Goal: Use online tool/utility: Use online tool/utility

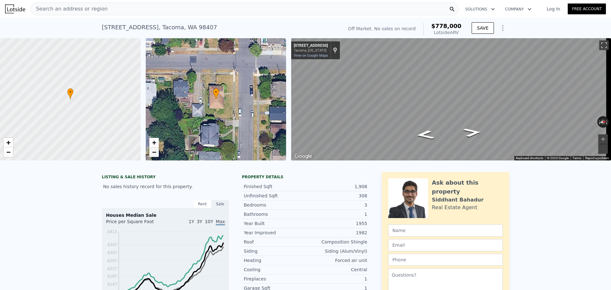
click at [155, 153] on span "−" at bounding box center [154, 152] width 4 height 8
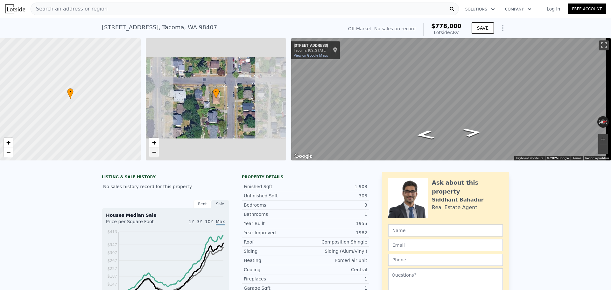
click at [155, 153] on span "−" at bounding box center [154, 152] width 4 height 8
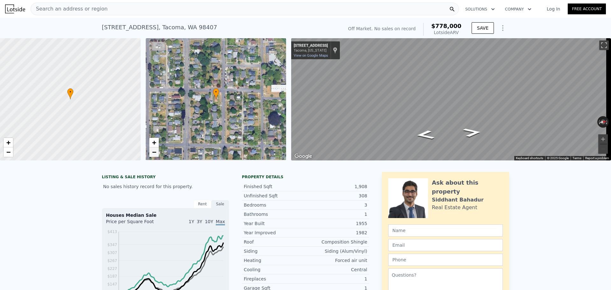
click at [155, 153] on span "−" at bounding box center [154, 152] width 4 height 8
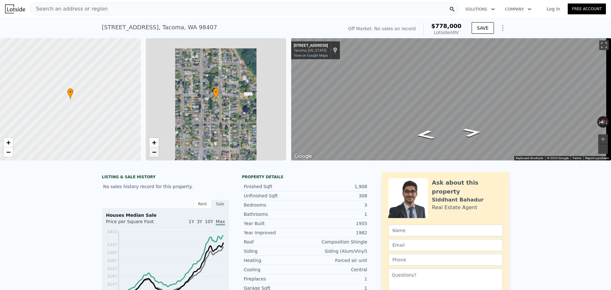
click at [155, 153] on span "−" at bounding box center [154, 152] width 4 height 8
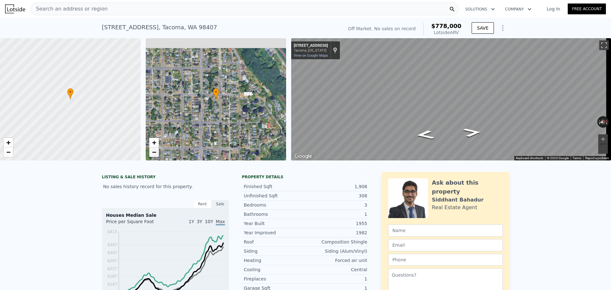
click at [155, 153] on span "−" at bounding box center [154, 152] width 4 height 8
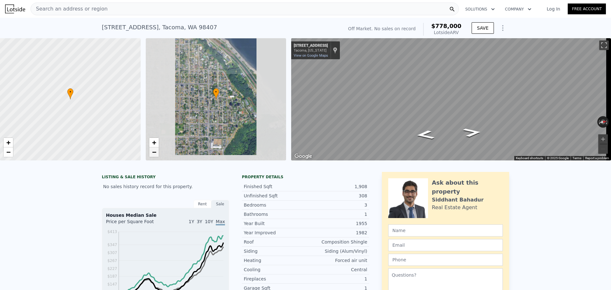
click at [155, 153] on span "−" at bounding box center [154, 152] width 4 height 8
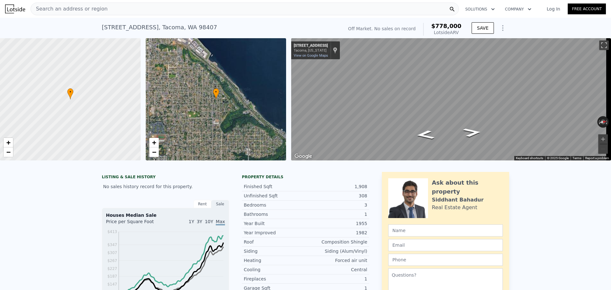
drag, startPoint x: 194, startPoint y: 109, endPoint x: 188, endPoint y: 133, distance: 24.9
click at [192, 132] on div "• + −" at bounding box center [216, 99] width 141 height 122
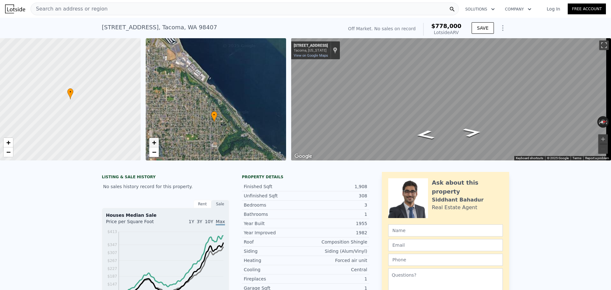
click at [156, 140] on span "+" at bounding box center [154, 143] width 4 height 8
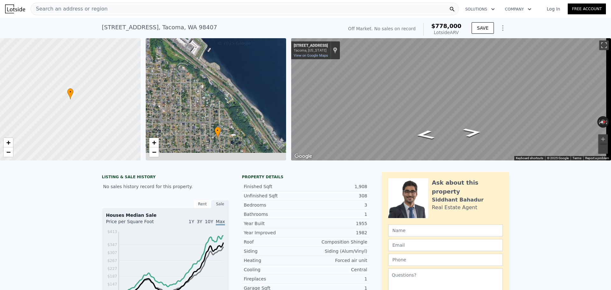
drag, startPoint x: 218, startPoint y: 134, endPoint x: 221, endPoint y: 118, distance: 16.7
click at [221, 128] on span "•" at bounding box center [218, 131] width 6 height 6
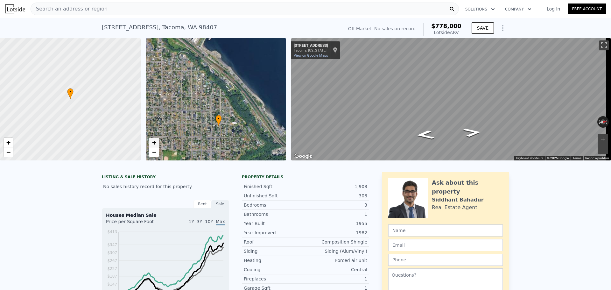
click at [158, 141] on link "+" at bounding box center [154, 143] width 10 height 10
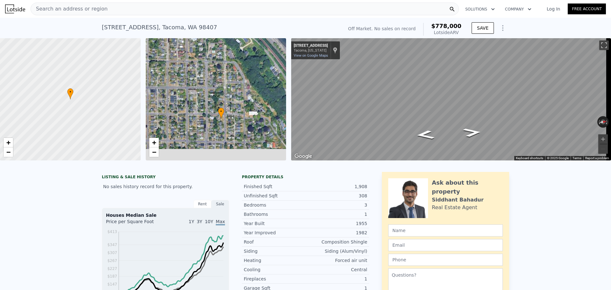
drag, startPoint x: 226, startPoint y: 141, endPoint x: 226, endPoint y: 107, distance: 33.8
click at [226, 107] on div "• + −" at bounding box center [216, 99] width 141 height 122
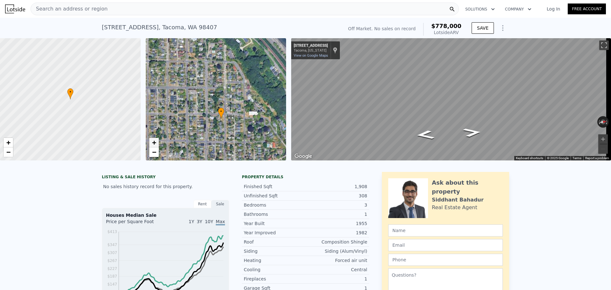
click at [153, 143] on span "+" at bounding box center [154, 143] width 4 height 8
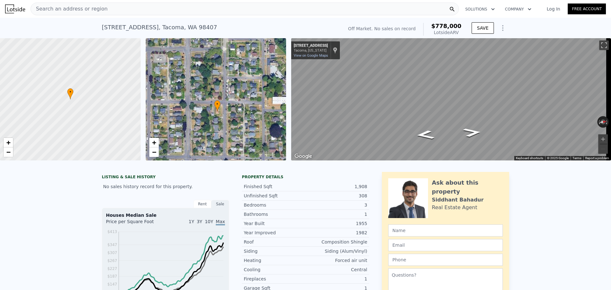
drag, startPoint x: 264, startPoint y: 132, endPoint x: 255, endPoint y: 106, distance: 28.4
click at [255, 106] on div "• + −" at bounding box center [216, 99] width 141 height 122
click at [190, 9] on div "Search an address or region" at bounding box center [245, 9] width 429 height 13
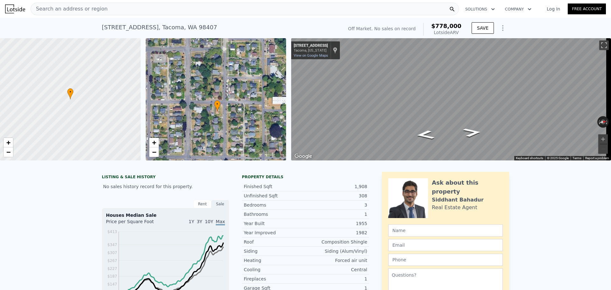
click at [110, 12] on div "Search an address or region" at bounding box center [245, 9] width 429 height 13
click at [9, 31] on div "[STREET_ADDRESS] No sales on record (~ARV $778k ) Off Market. No sales on recor…" at bounding box center [305, 28] width 611 height 20
click at [96, 7] on span "Search an address or region" at bounding box center [69, 9] width 77 height 8
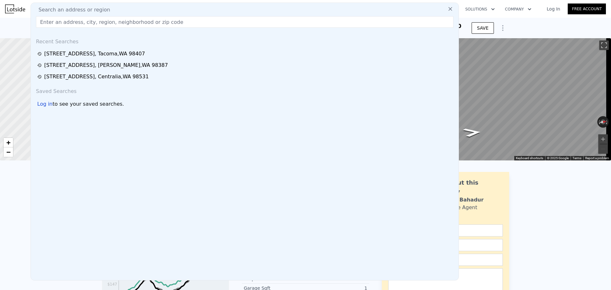
click at [86, 27] on input "text" at bounding box center [245, 21] width 418 height 11
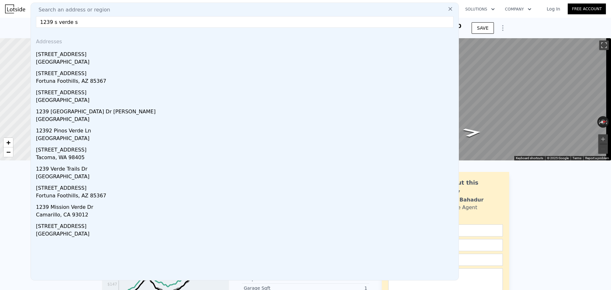
click at [89, 24] on input "1239 s verde s" at bounding box center [245, 21] width 418 height 11
click at [114, 21] on input "1239 s verde s" at bounding box center [245, 21] width 418 height 11
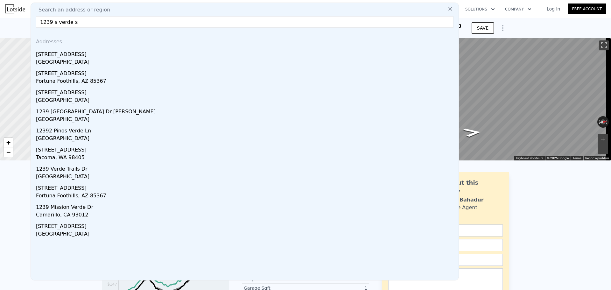
click at [114, 21] on input "1239 s verde s" at bounding box center [245, 21] width 418 height 11
paste input "[GEOGRAPHIC_DATA]"
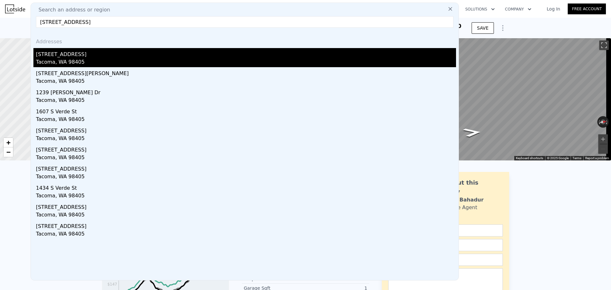
type input "[STREET_ADDRESS]"
click at [101, 61] on div "Tacoma, WA 98405" at bounding box center [246, 62] width 420 height 9
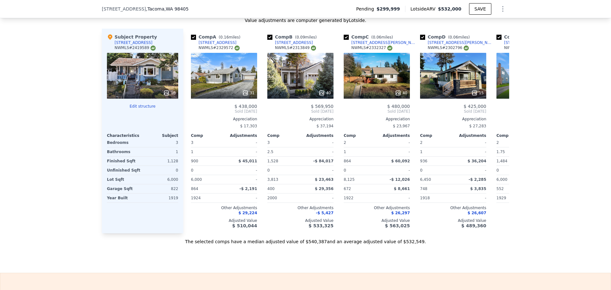
scroll to position [635, 0]
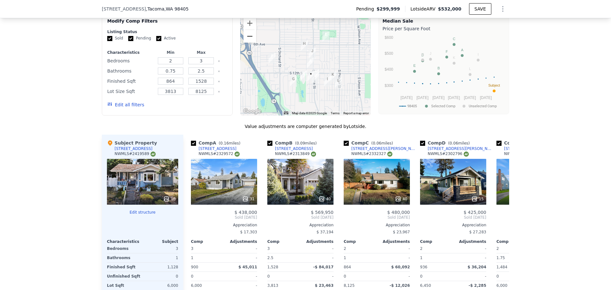
click at [251, 39] on button "Zoom out" at bounding box center [250, 36] width 13 height 13
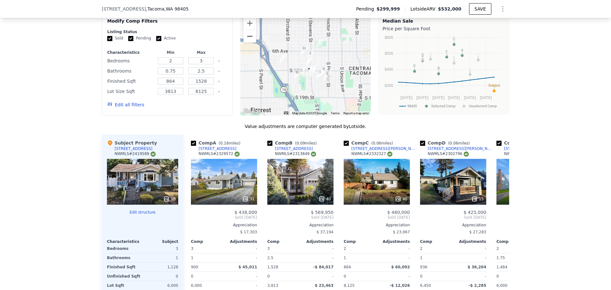
click at [251, 39] on button "Zoom out" at bounding box center [250, 36] width 13 height 13
click at [250, 39] on button "Zoom out" at bounding box center [250, 36] width 13 height 13
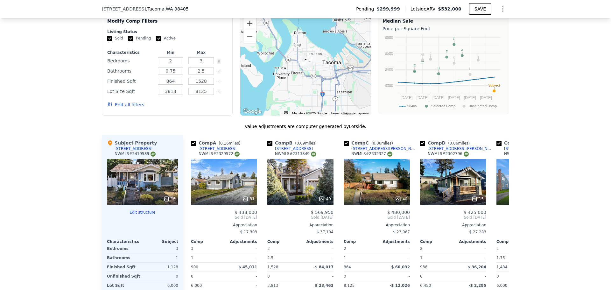
click at [251, 30] on button "Zoom in" at bounding box center [250, 23] width 13 height 13
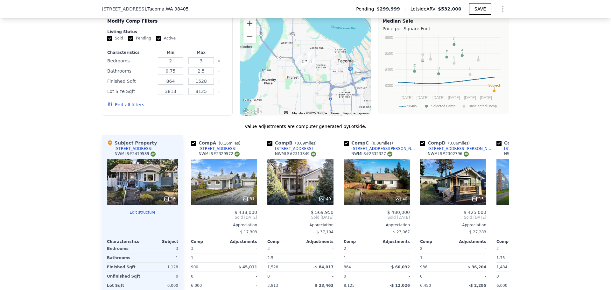
click at [248, 29] on button "Zoom in" at bounding box center [250, 23] width 13 height 13
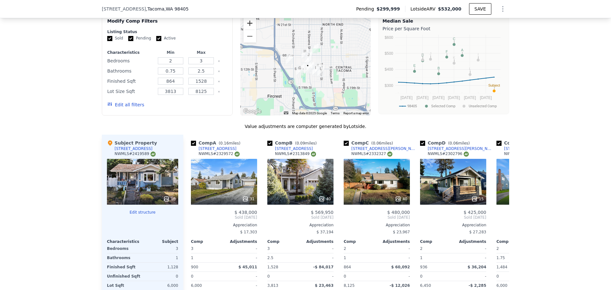
click at [248, 29] on button "Zoom in" at bounding box center [250, 23] width 13 height 13
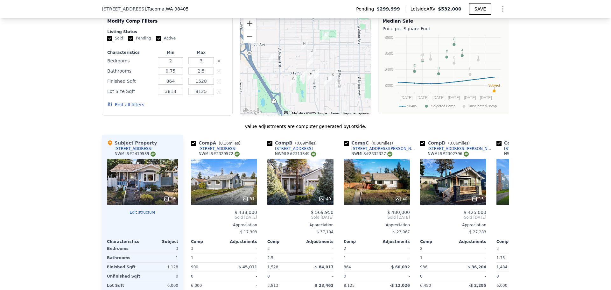
click at [248, 29] on button "Zoom in" at bounding box center [250, 23] width 13 height 13
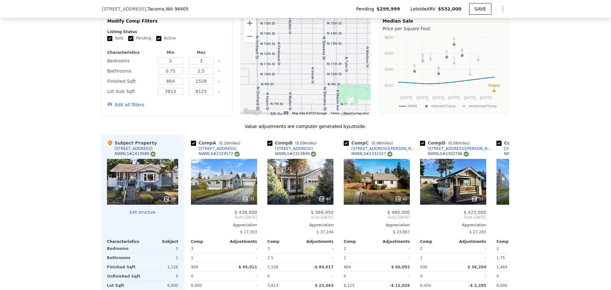
drag, startPoint x: 299, startPoint y: 98, endPoint x: 280, endPoint y: 61, distance: 42.4
click at [299, 136] on div "We found 12 sales that match your search Listings provided by NWMLS Filters Map…" at bounding box center [306, 172] width 408 height 358
click at [249, 41] on button "Zoom out" at bounding box center [250, 36] width 13 height 13
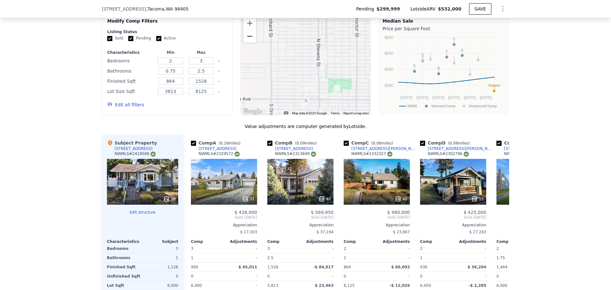
click at [249, 41] on button "Zoom out" at bounding box center [250, 36] width 13 height 13
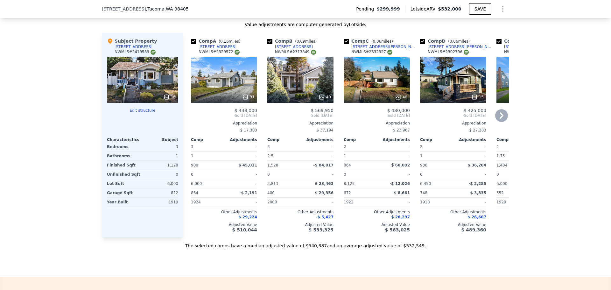
scroll to position [741, 0]
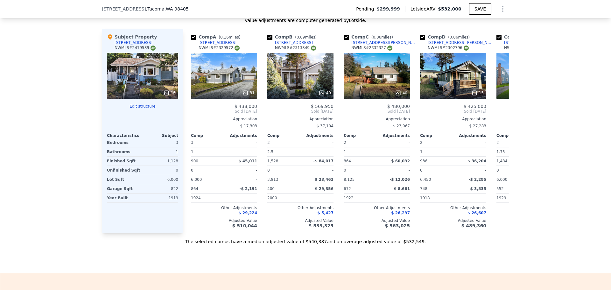
click at [162, 80] on div "16" at bounding box center [142, 76] width 71 height 46
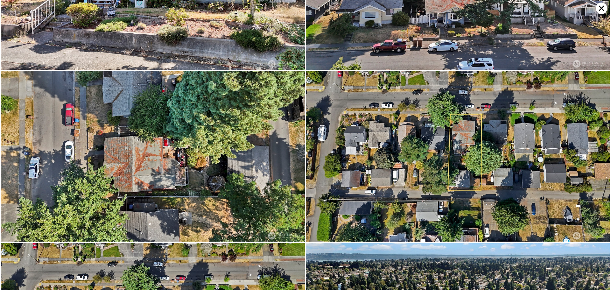
scroll to position [341, 0]
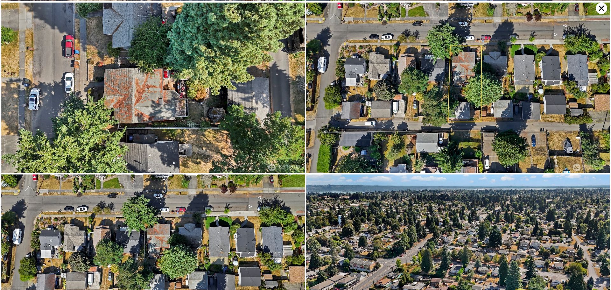
click at [600, 10] on icon at bounding box center [601, 8] width 11 height 11
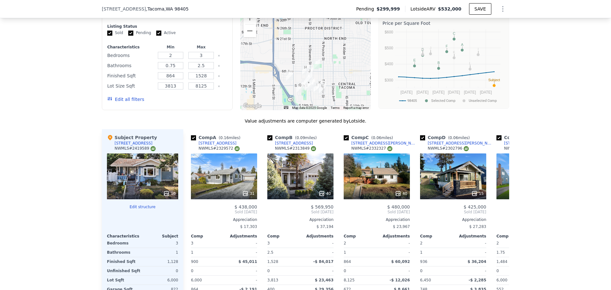
scroll to position [635, 0]
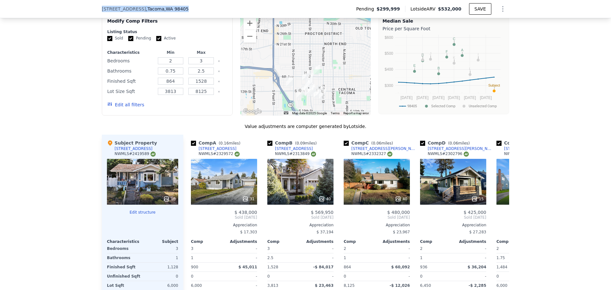
drag, startPoint x: 93, startPoint y: 11, endPoint x: 180, endPoint y: 18, distance: 87.2
click at [180, 18] on div "[STREET_ADDRESS] Pending $299,999 Lotside ARV $532,000 SAVE" at bounding box center [305, 9] width 611 height 18
copy div "[STREET_ADDRESS]"
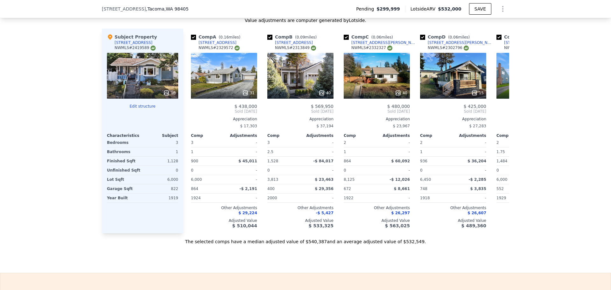
click at [145, 88] on div "16" at bounding box center [142, 76] width 71 height 46
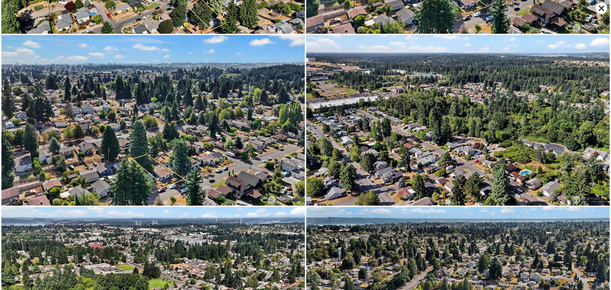
scroll to position [1074, 0]
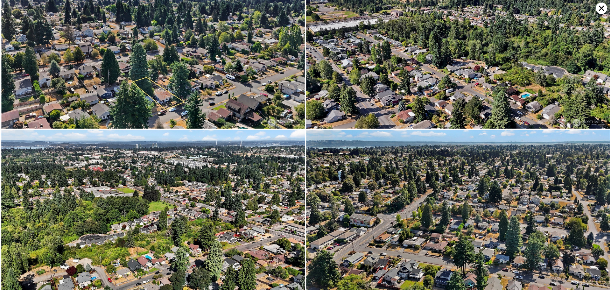
click at [603, 4] on icon at bounding box center [601, 8] width 11 height 11
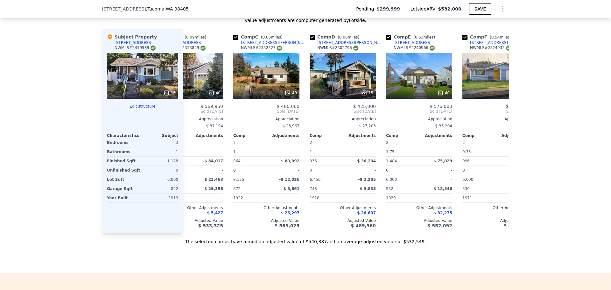
scroll to position [0, 112]
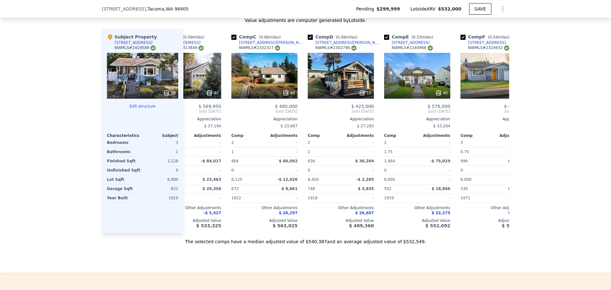
click at [140, 86] on div "16" at bounding box center [142, 76] width 71 height 46
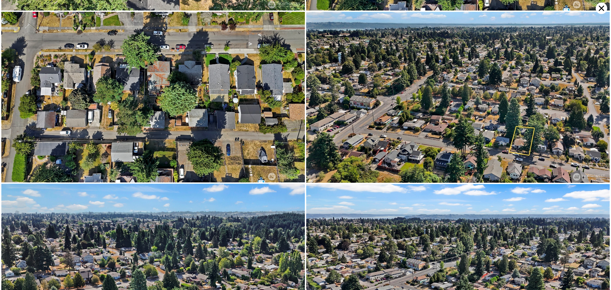
scroll to position [512, 0]
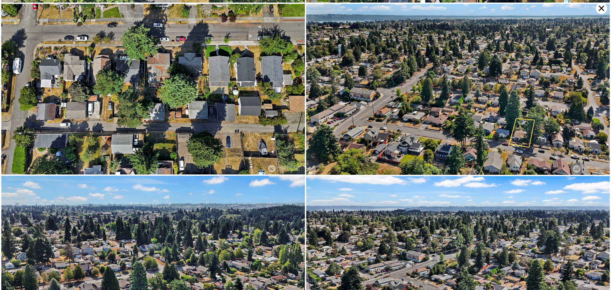
click at [599, 9] on icon at bounding box center [601, 8] width 11 height 11
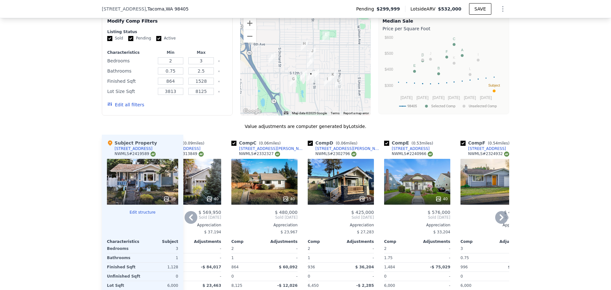
scroll to position [529, 0]
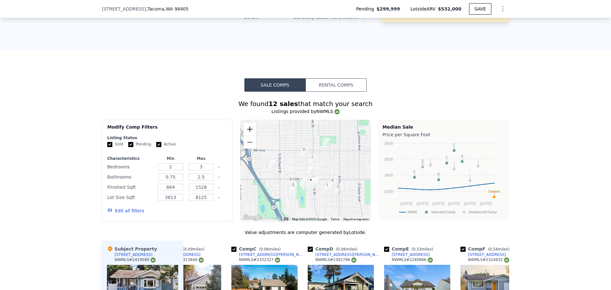
click at [247, 133] on button "Zoom in" at bounding box center [250, 129] width 13 height 13
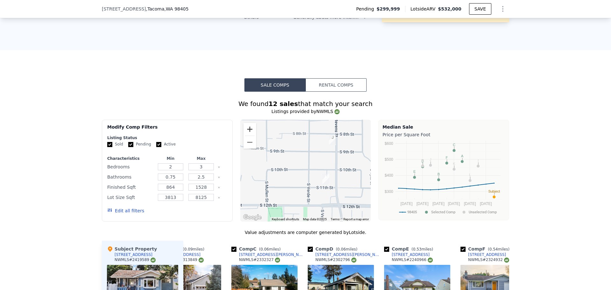
scroll to position [635, 0]
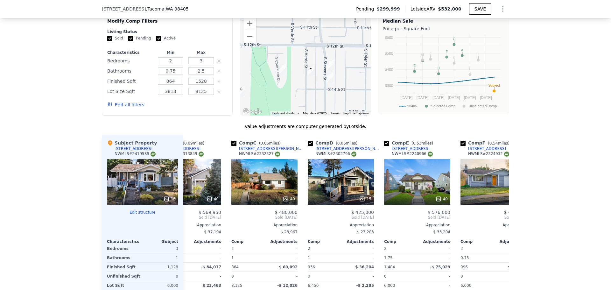
drag, startPoint x: 303, startPoint y: 81, endPoint x: 290, endPoint y: 34, distance: 48.5
click at [288, 27] on div at bounding box center [305, 65] width 131 height 102
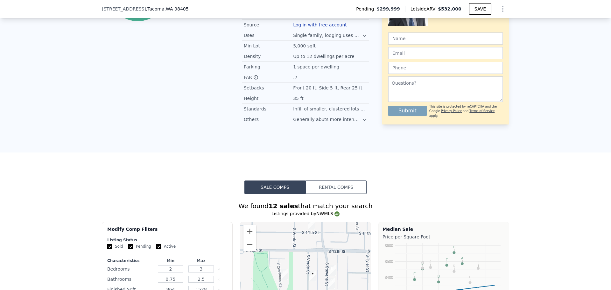
scroll to position [316, 0]
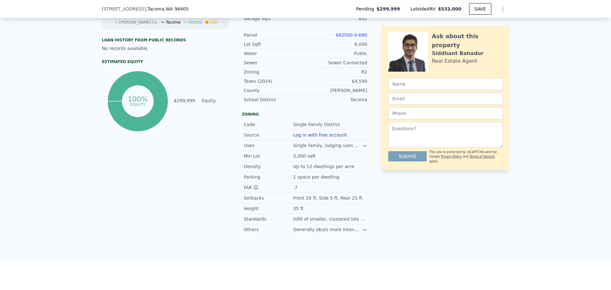
click at [360, 36] on div "Parcel 682500-0-680" at bounding box center [305, 35] width 127 height 9
click at [358, 38] on link "682500-0-680" at bounding box center [352, 34] width 32 height 5
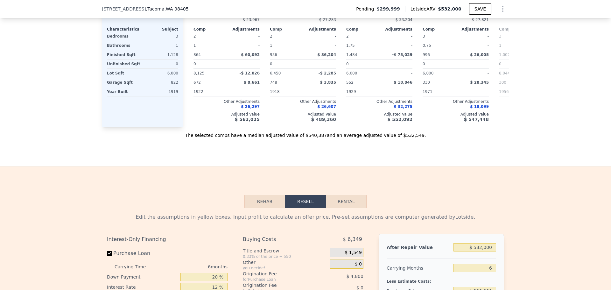
scroll to position [953, 0]
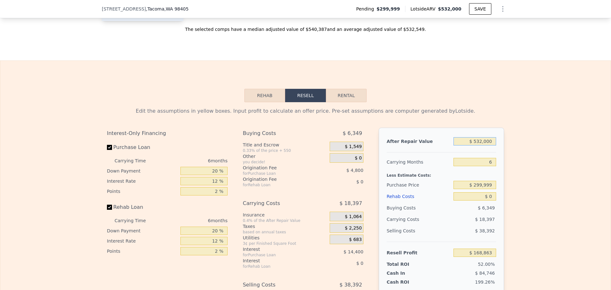
click at [488, 146] on input "$ 532,000" at bounding box center [475, 141] width 43 height 8
type input "$ 45"
type input "-$ 324,189"
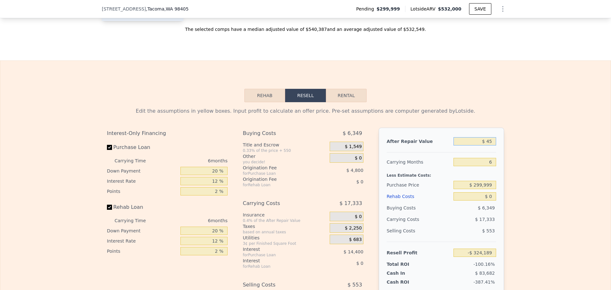
type input "$ 450"
type input "-$ 323,813"
type input "$ 450,000"
type input "$ 92,860"
type input "$ 450,000"
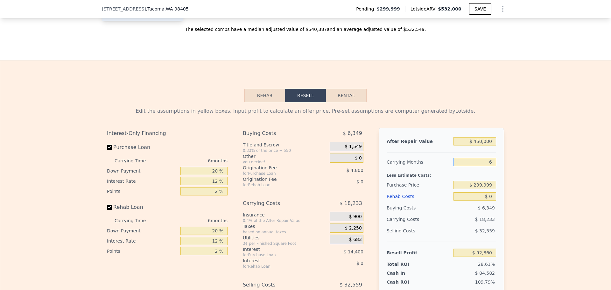
click at [489, 166] on input "6" at bounding box center [475, 162] width 43 height 8
type input "4"
type input "$ 98,938"
type input "4"
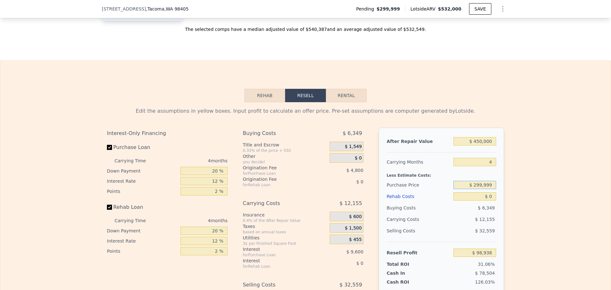
click at [489, 189] on input "$ 299,999" at bounding box center [475, 185] width 43 height 8
click at [488, 201] on input "$ 0" at bounding box center [475, 196] width 43 height 8
type input "$ 5"
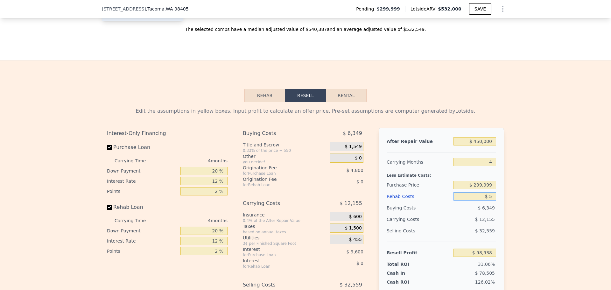
type input "$ 98,933"
type input "$ 50"
type input "$ 98,887"
type input "$ 50,000"
click at [451, 225] on div "$ 13,755" at bounding box center [462, 219] width 67 height 11
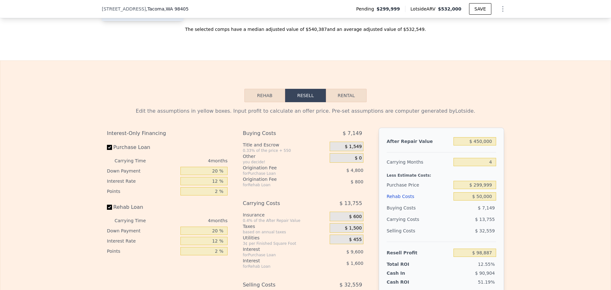
type input "$ 46,538"
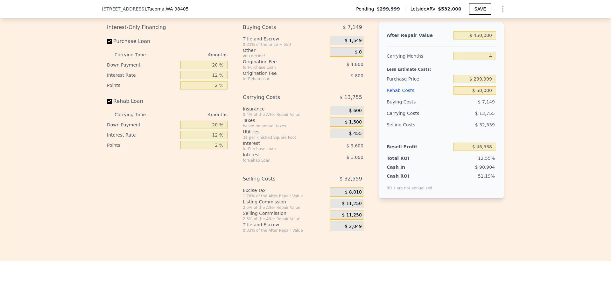
click at [353, 207] on span "$ 11,250" at bounding box center [352, 204] width 20 height 6
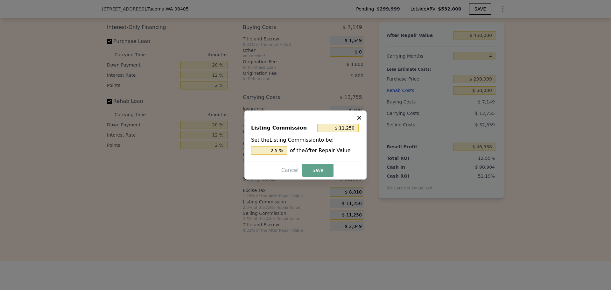
click at [342, 119] on div "Listing Commission $ 11,250 Set the Listing Commission to be: 2.5 % of the Afte…" at bounding box center [305, 139] width 117 height 43
click at [344, 128] on input "$ 11,250" at bounding box center [338, 128] width 41 height 8
type input "$ 1"
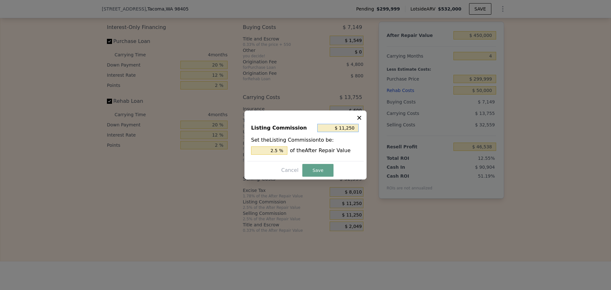
type input "0.000 %"
type input "$ 10"
type input "0.002 %"
type input "$ 100"
type input "0.022 %"
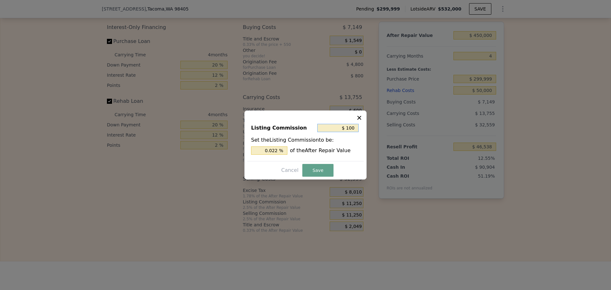
type input "$ 1,000"
type input "0.222 %"
type input "$ 1,000"
click at [326, 167] on button "Save" at bounding box center [318, 170] width 31 height 13
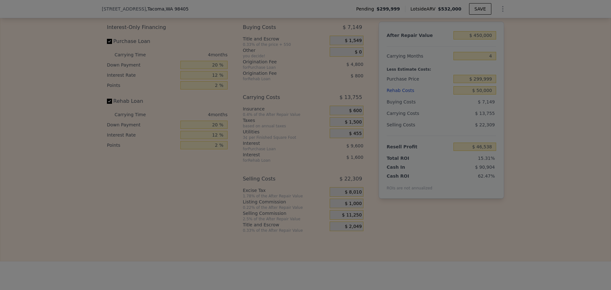
type input "$ 56,788"
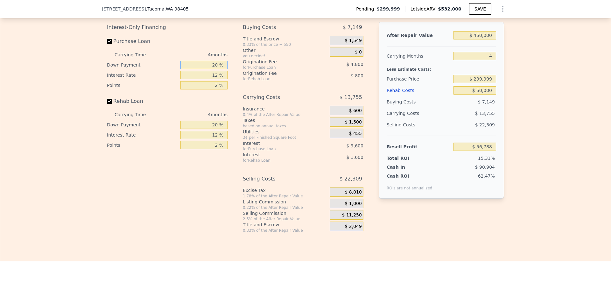
click at [213, 69] on input "20 %" at bounding box center [204, 65] width 47 height 8
type input "1 %"
type input "$ 53,368"
type input "10 %"
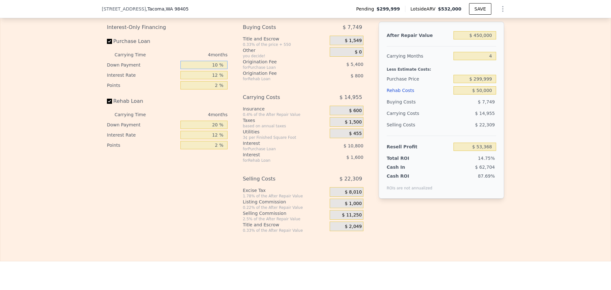
type input "$ 54,988"
type input "10 %"
click at [203, 70] on div "10 %" at bounding box center [204, 65] width 47 height 10
click at [203, 79] on div "Carrying Time 4 months Down Payment 10 % Interest Rate 12 % Points 2 %" at bounding box center [167, 70] width 121 height 41
click at [202, 79] on input "12 %" at bounding box center [204, 75] width 47 height 8
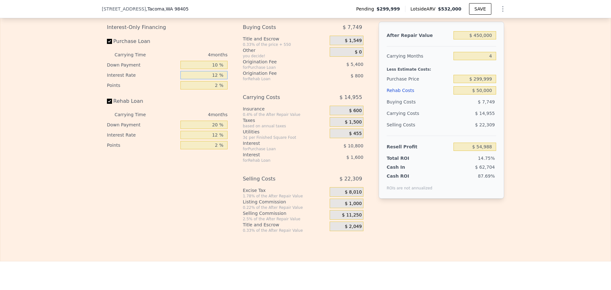
click at [202, 79] on input "12 %" at bounding box center [204, 75] width 47 height 8
type input "1 %"
type input "$ 64,888"
type input "10 %"
type input "$ 56,788"
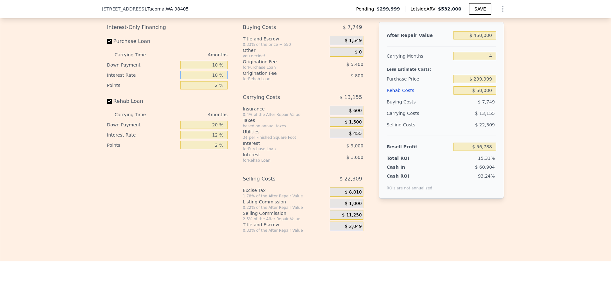
type input "10 %"
click at [205, 89] on input "2 %" at bounding box center [204, 85] width 47 height 8
type input "1 %"
type input "$ 59,488"
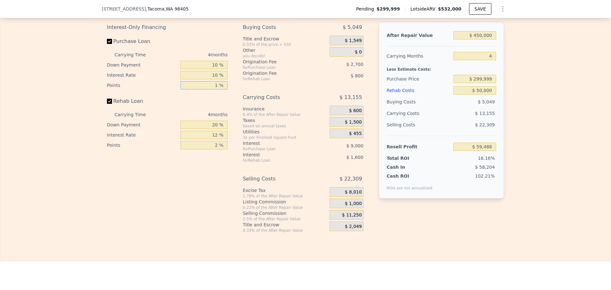
type input "1 %"
click at [480, 83] on input "$ 299,999" at bounding box center [475, 79] width 43 height 8
type input "$ 310,000"
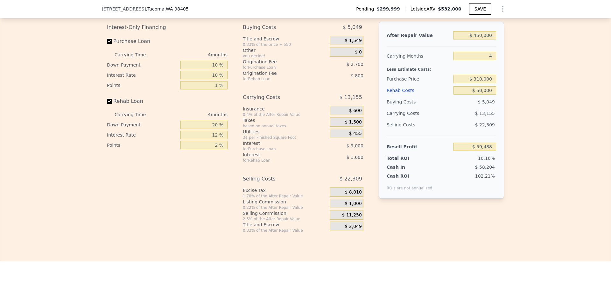
click at [419, 150] on div "Resell Profit $ 59,488" at bounding box center [442, 144] width 110 height 17
type input "$ 49,064"
click at [208, 149] on input "2 %" at bounding box center [204, 145] width 47 height 8
type input "1 %"
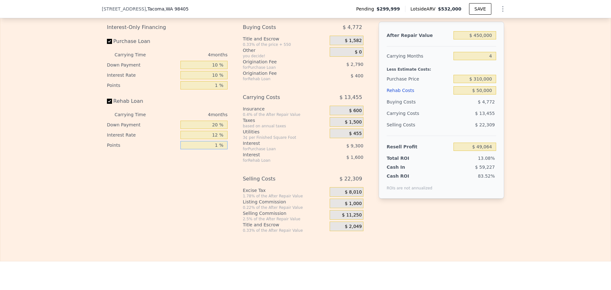
type input "$ 49,464"
type input "1 %"
click at [209, 139] on input "12 %" at bounding box center [204, 135] width 47 height 8
type input "1 %"
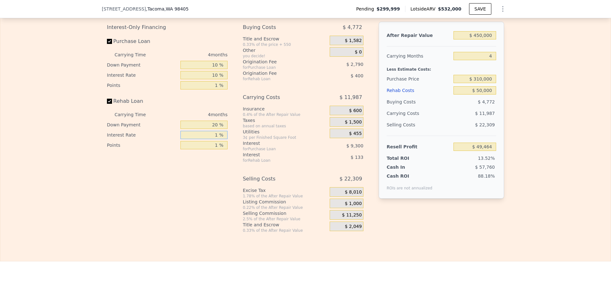
type input "$ 50,932"
type input "10 %"
type input "$ 49,732"
type input "10 %"
click at [213, 129] on input "20 %" at bounding box center [204, 125] width 47 height 8
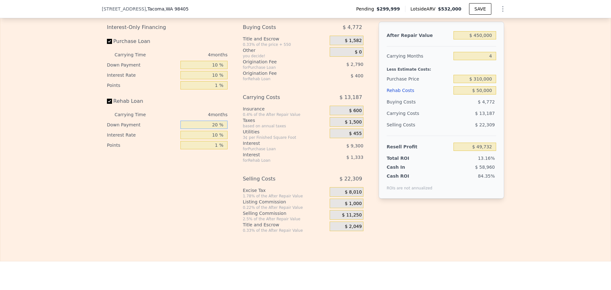
click at [213, 129] on input "20 %" at bounding box center [204, 125] width 47 height 8
type input "1 %"
type input "$ 49,317"
type input "10 %"
type input "$ 49,514"
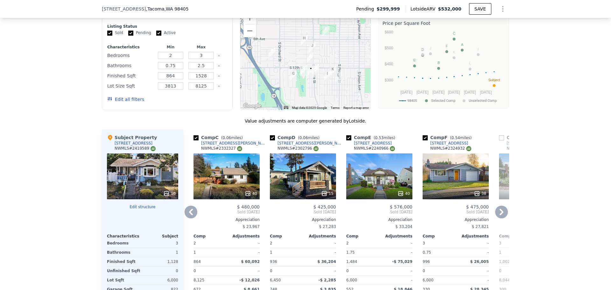
scroll to position [635, 0]
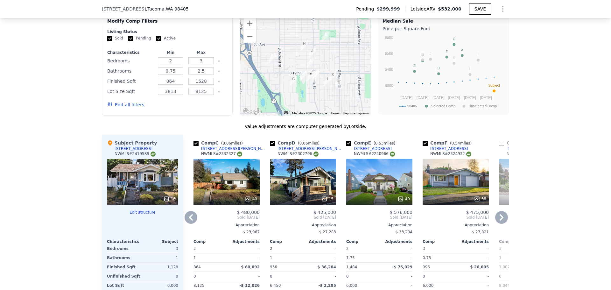
type input "10 %"
click at [297, 183] on div "15" at bounding box center [303, 182] width 66 height 46
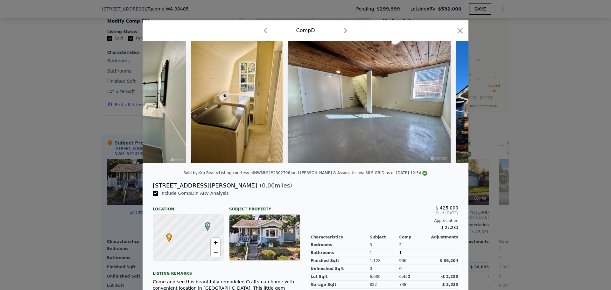
scroll to position [0, 1708]
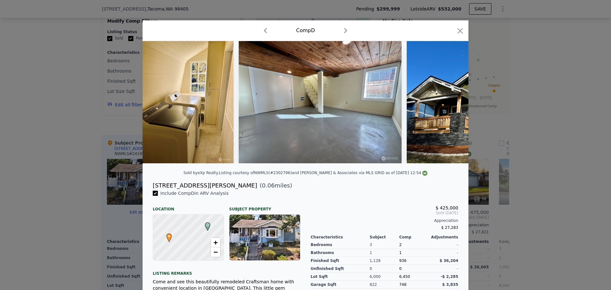
click at [85, 170] on div at bounding box center [305, 145] width 611 height 290
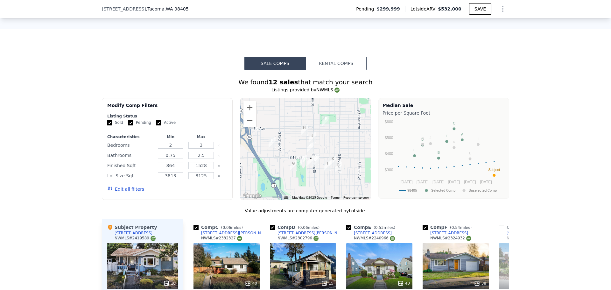
scroll to position [529, 0]
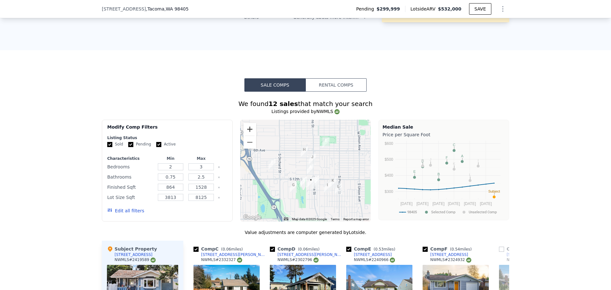
click at [247, 135] on button "Zoom in" at bounding box center [250, 129] width 13 height 13
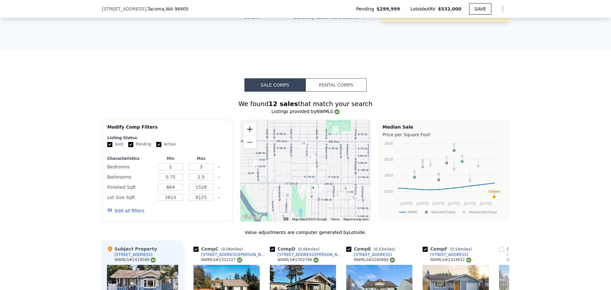
click at [247, 135] on button "Zoom in" at bounding box center [250, 129] width 13 height 13
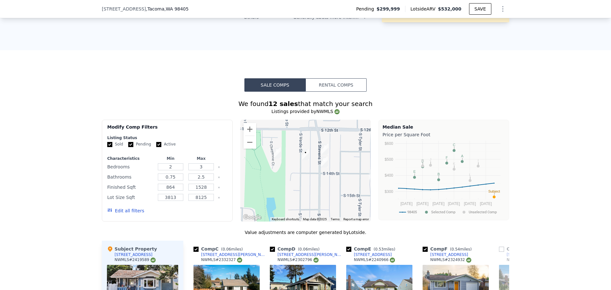
drag, startPoint x: 287, startPoint y: 194, endPoint x: 265, endPoint y: 117, distance: 80.1
click at [265, 117] on div "We found 12 sales that match your search Listings provided by NWMLS Filters Map…" at bounding box center [306, 278] width 408 height 358
click at [248, 132] on button "Zoom in" at bounding box center [250, 129] width 13 height 13
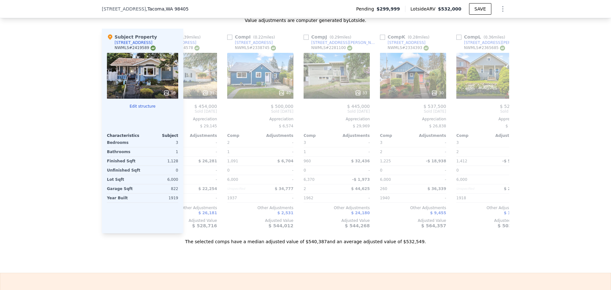
scroll to position [0, 606]
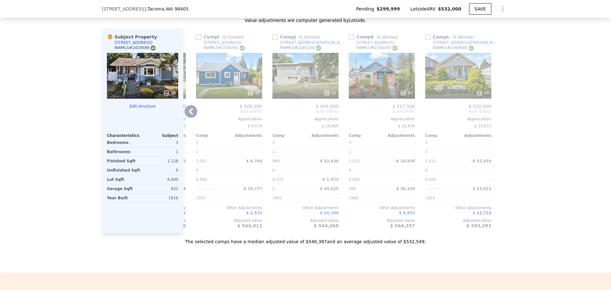
click at [318, 89] on div "33" at bounding box center [306, 76] width 66 height 46
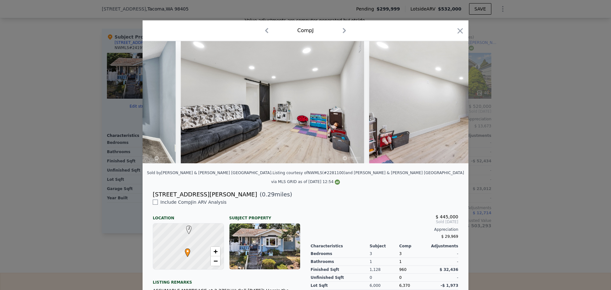
scroll to position [0, 3833]
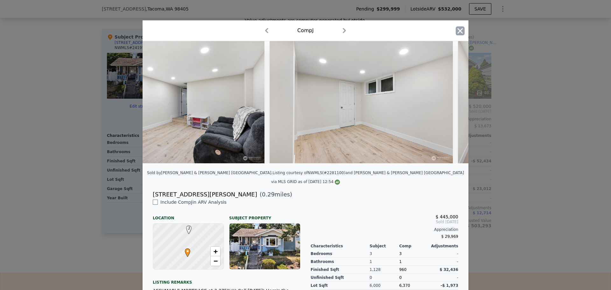
click at [460, 33] on icon "button" at bounding box center [460, 30] width 5 height 5
